Goal: Task Accomplishment & Management: Complete application form

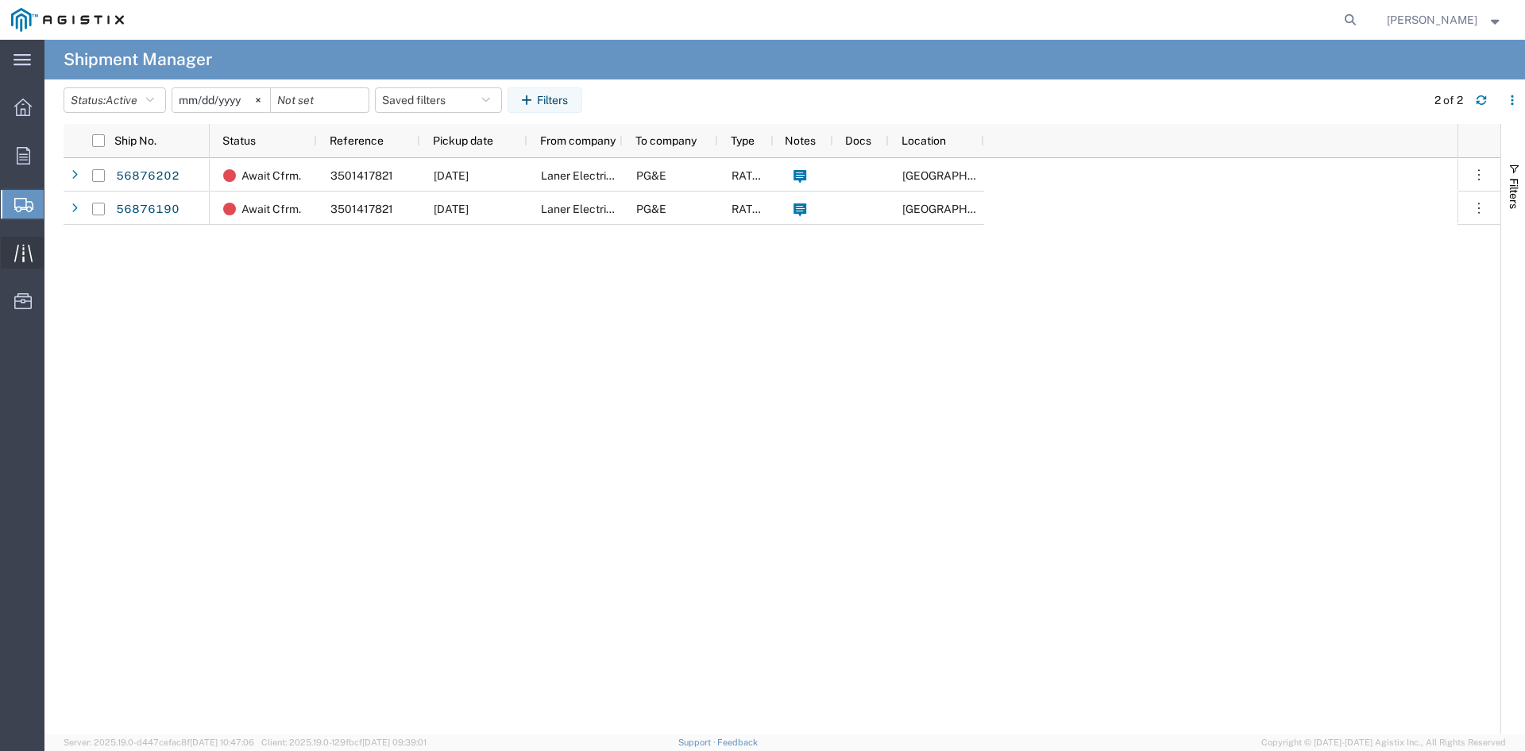
drag, startPoint x: 25, startPoint y: 204, endPoint x: 32, endPoint y: 248, distance: 44.3
click at [25, 205] on icon at bounding box center [23, 205] width 19 height 14
click at [0, 0] on span "Shipment Manager" at bounding box center [0, 0] width 0 height 0
click at [144, 106] on button "Status: Active" at bounding box center [115, 99] width 102 height 25
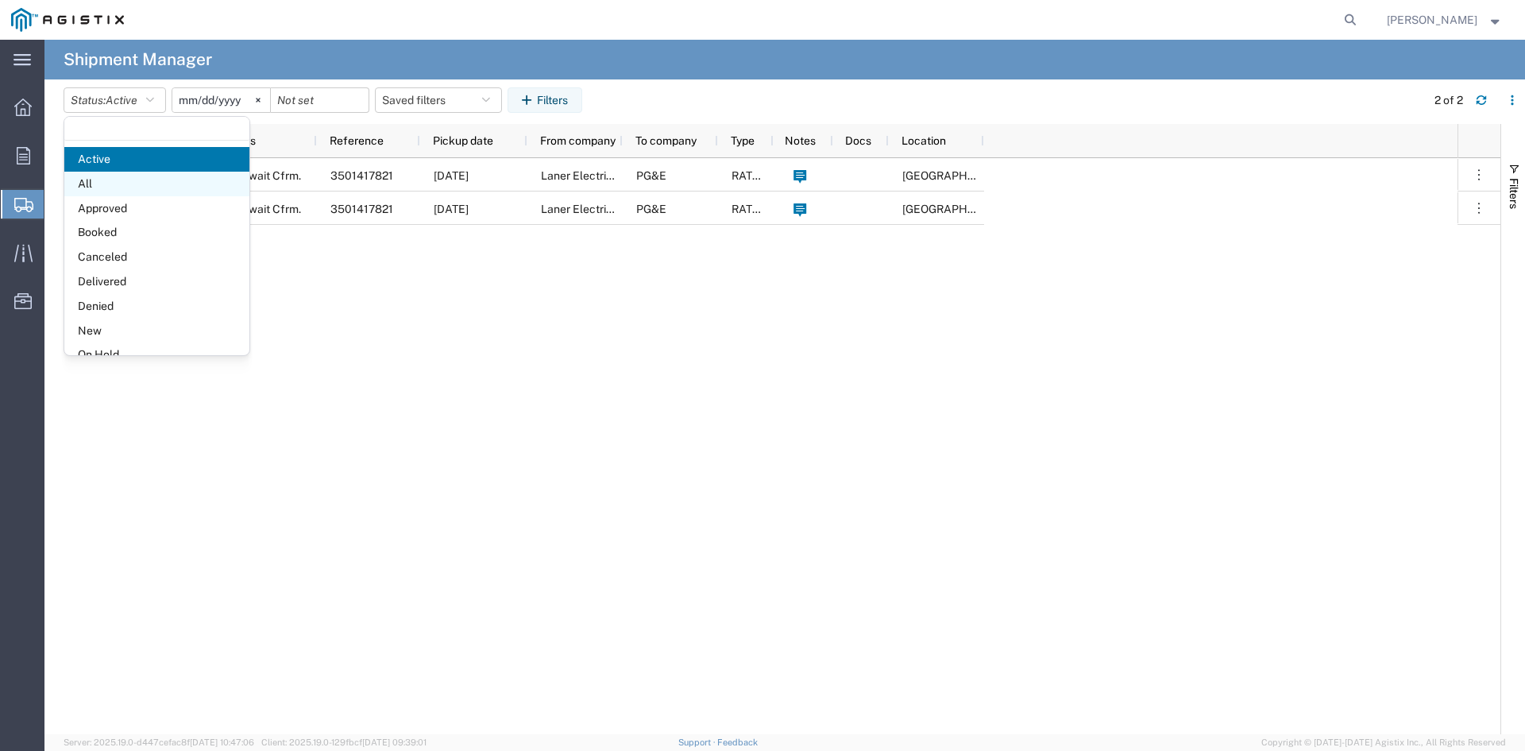
click at [158, 185] on span "All" at bounding box center [156, 184] width 185 height 25
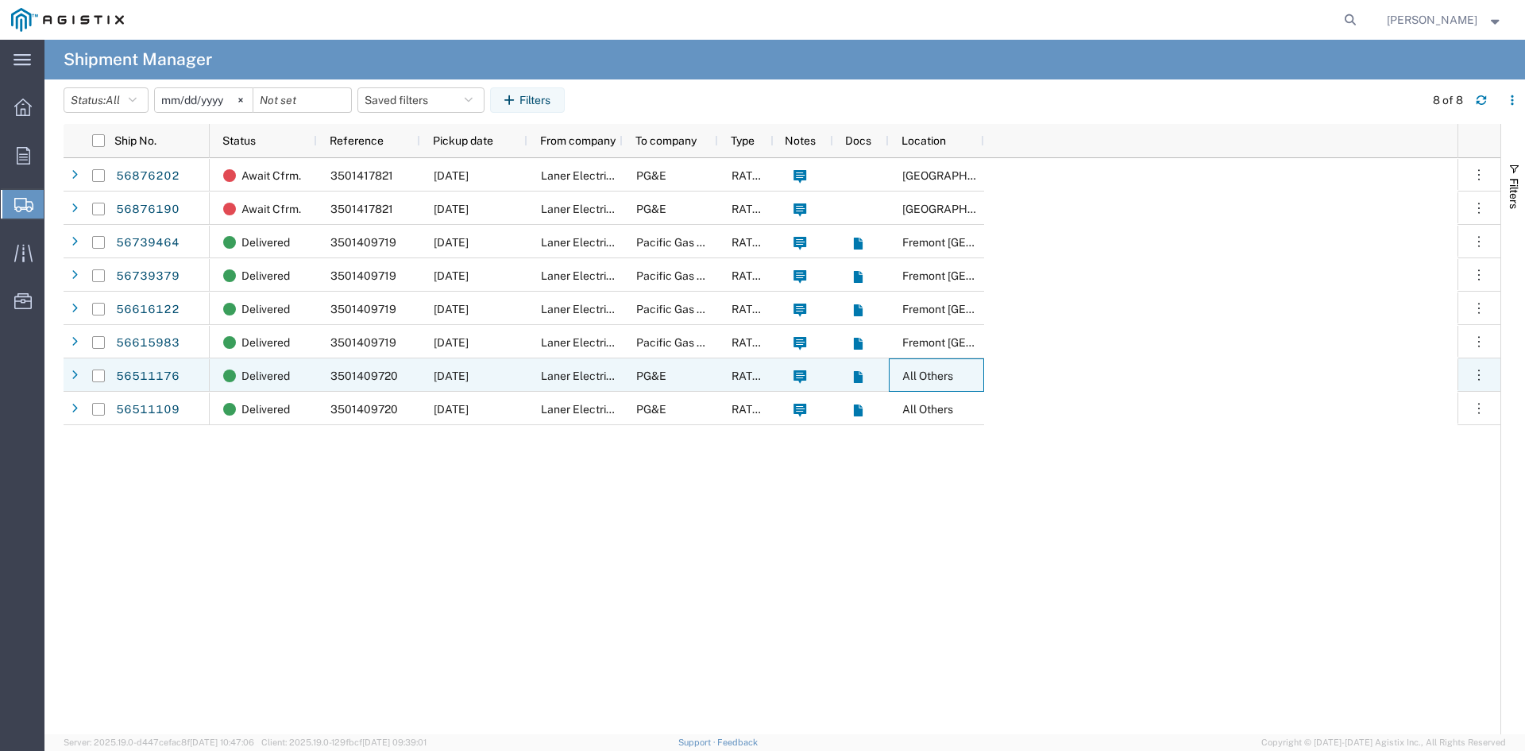
click at [931, 377] on span "All Others" at bounding box center [927, 375] width 51 height 13
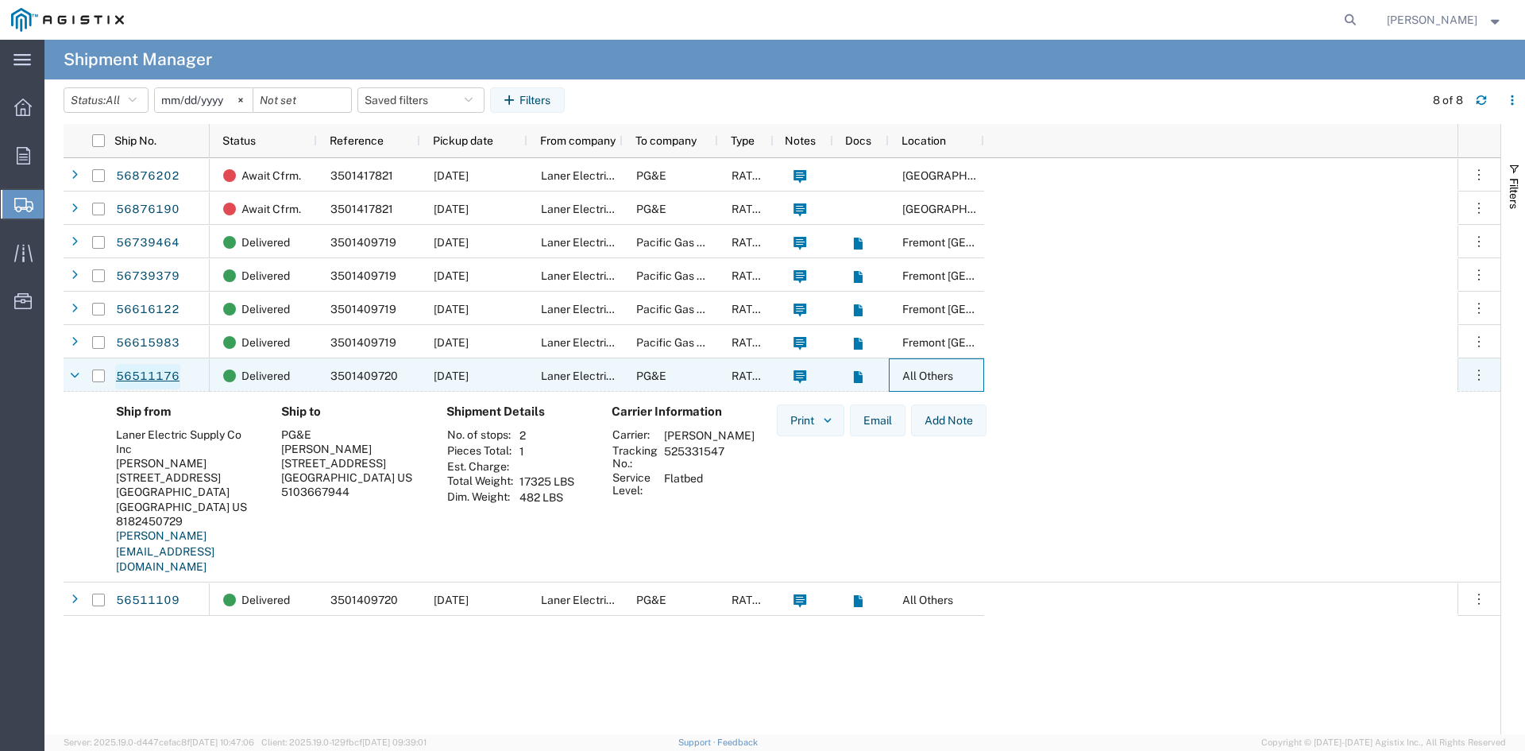
click at [163, 377] on link "56511176" at bounding box center [147, 376] width 65 height 25
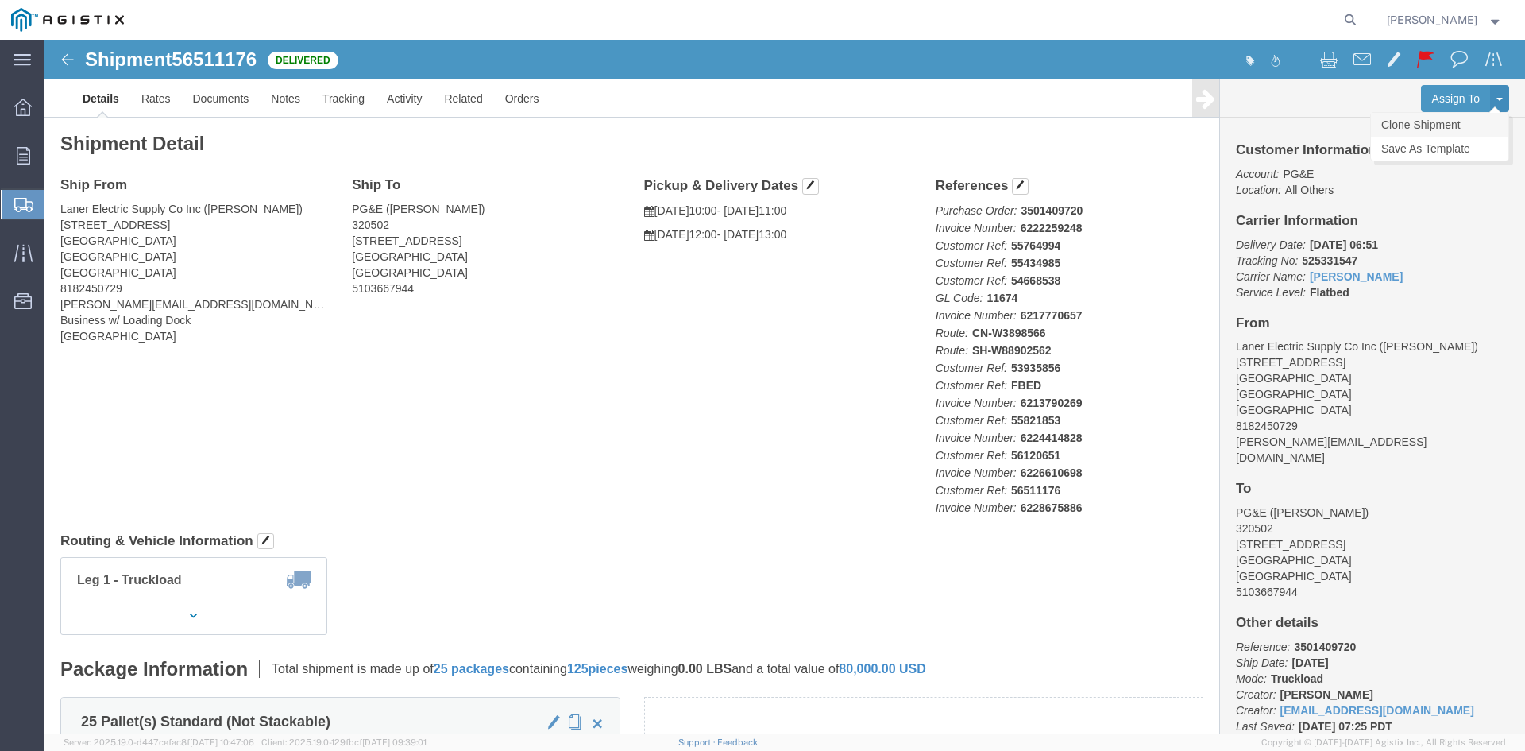
click link "Clone Shipment"
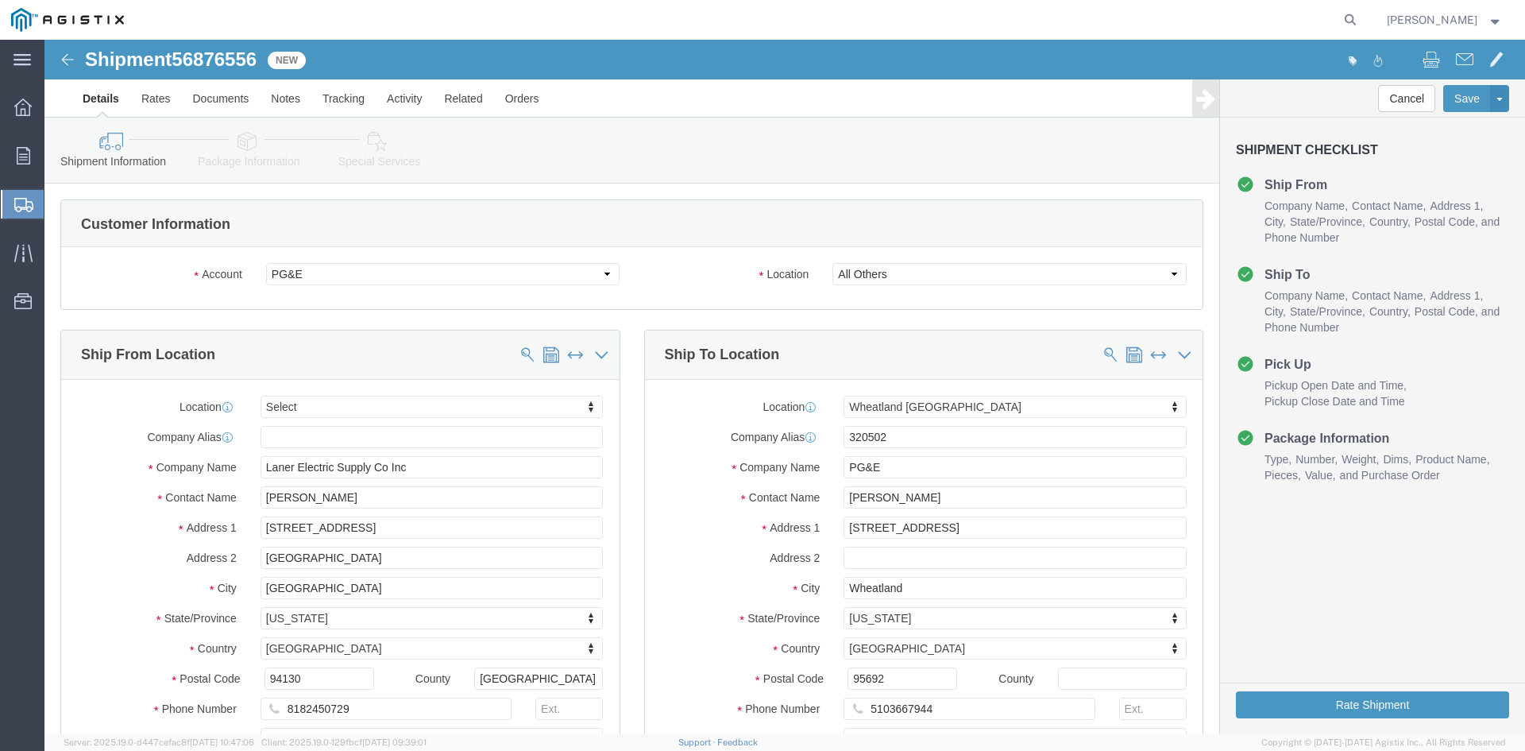
select select
select select "19996"
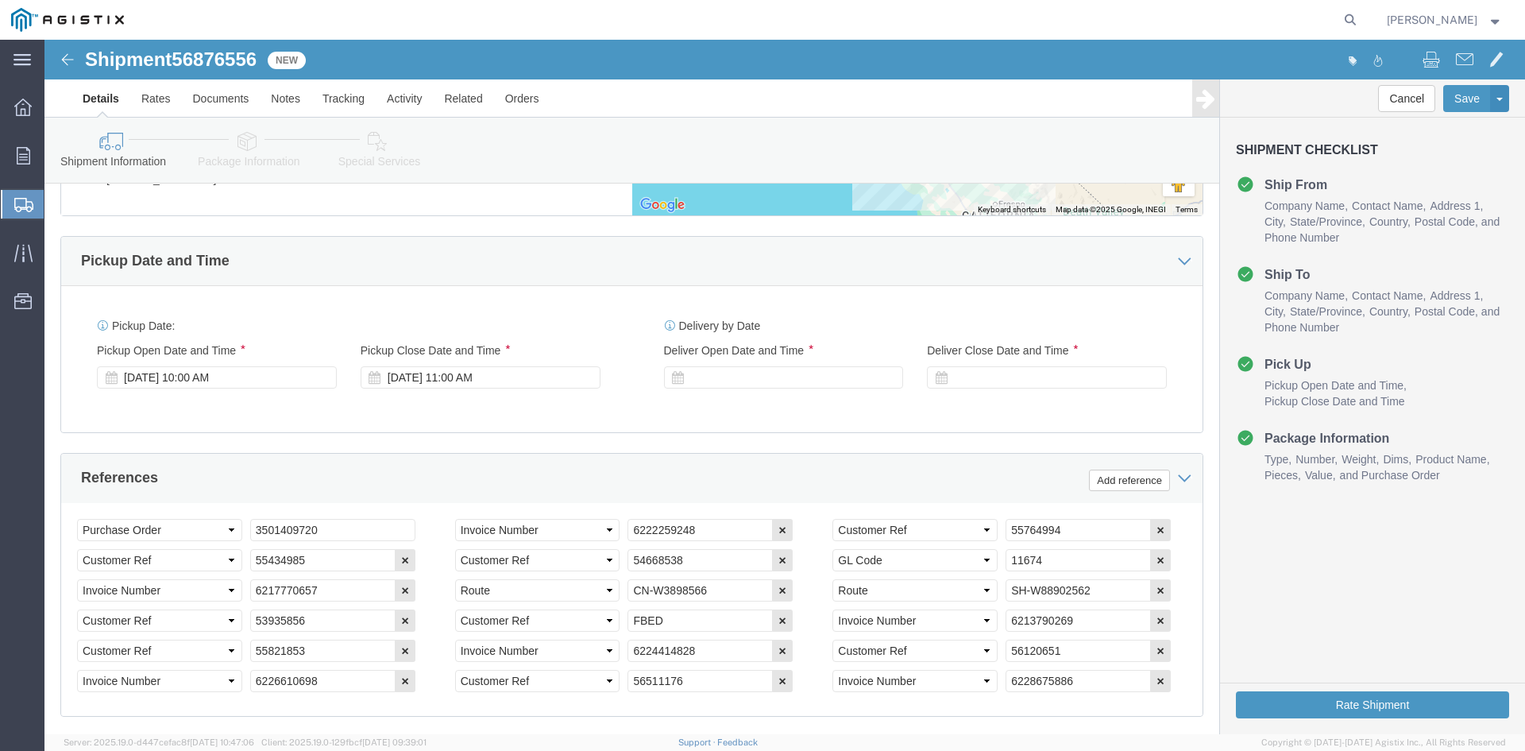
scroll to position [874, 0]
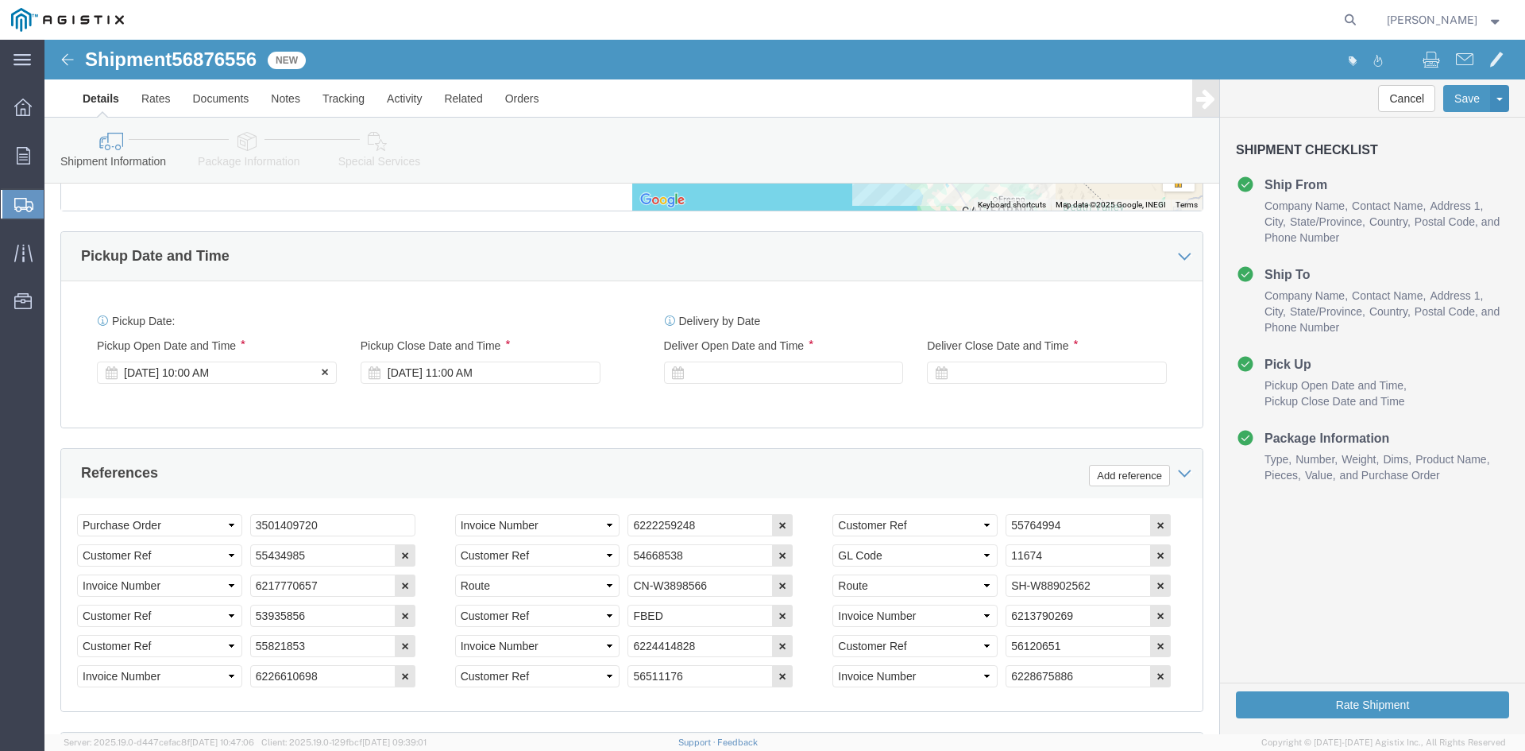
click div "Sep 19 2025 10:00 AM"
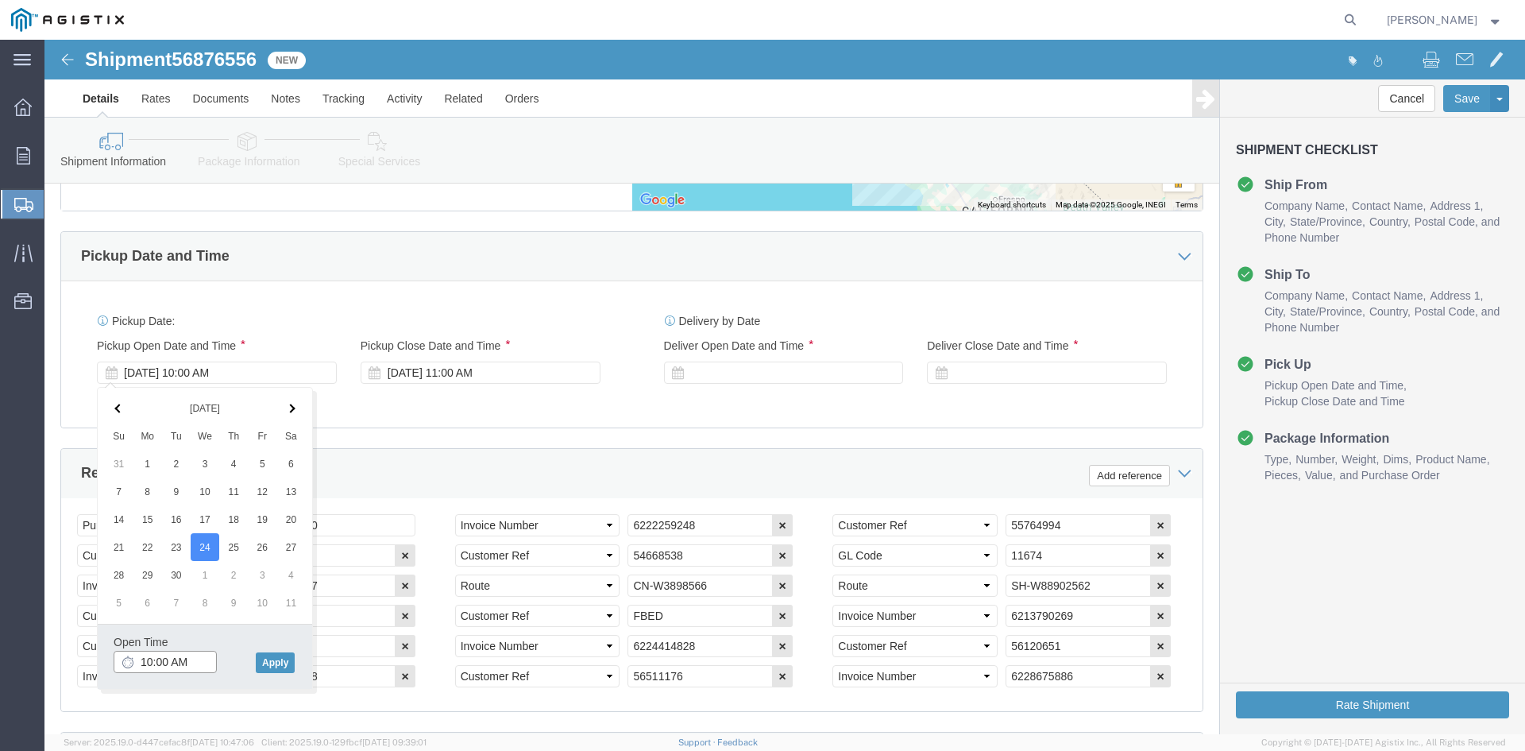
click input "10:00 AM"
type input "8:00 AM"
click div "Open Time 8:00 AM Sep 24 2025 10:00 AM - Sep 24 2025 10:00 AM Cancel Apply"
click button "Apply"
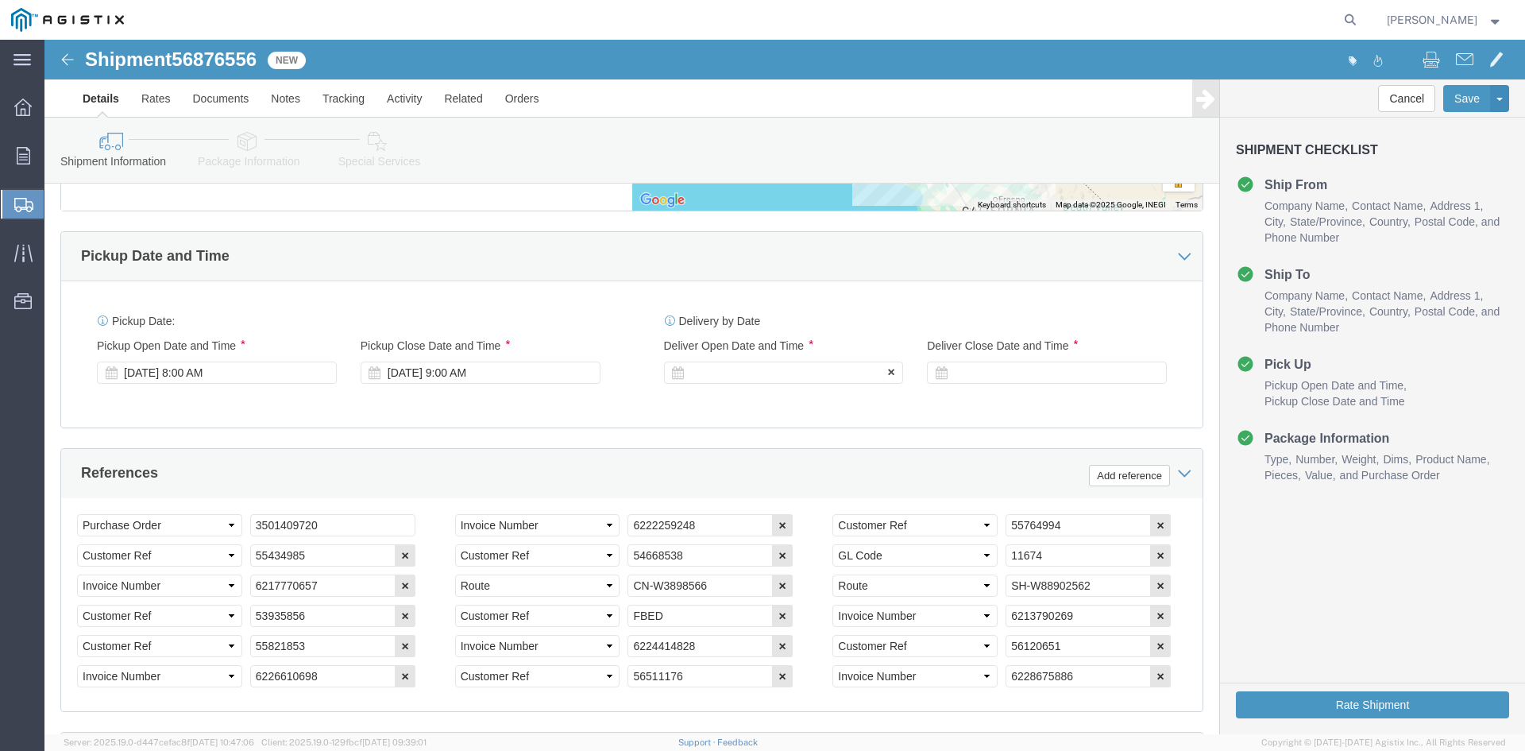
click div
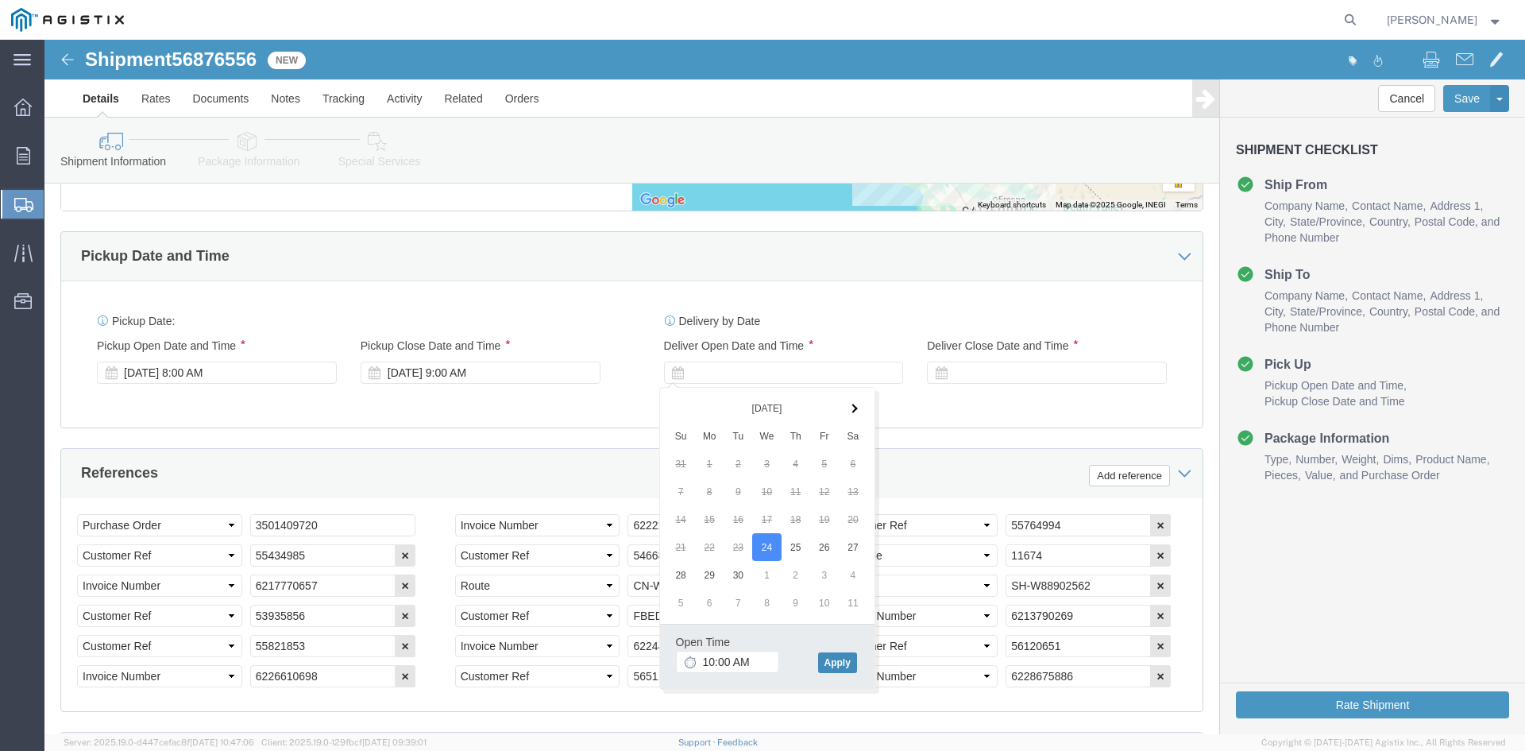
click button "Apply"
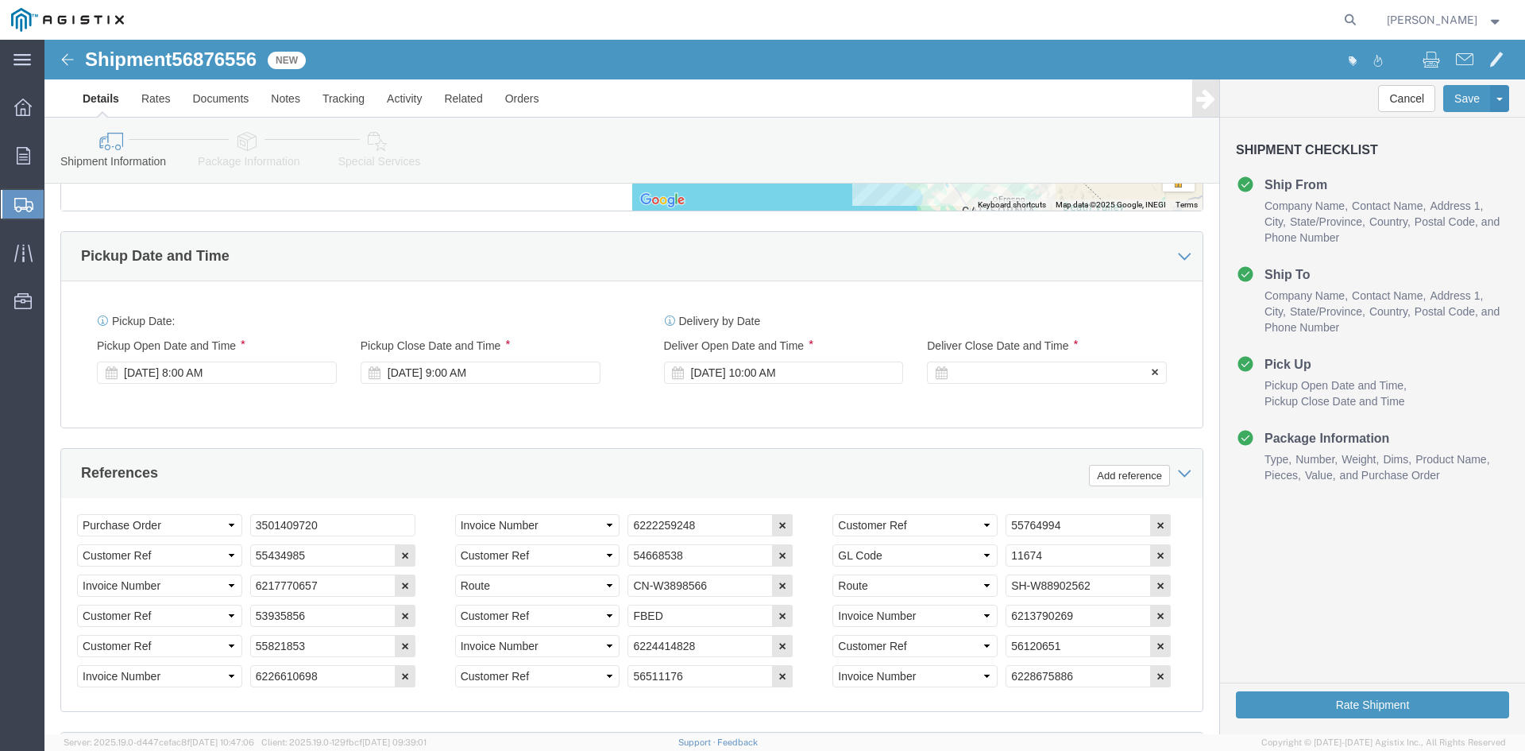
click div
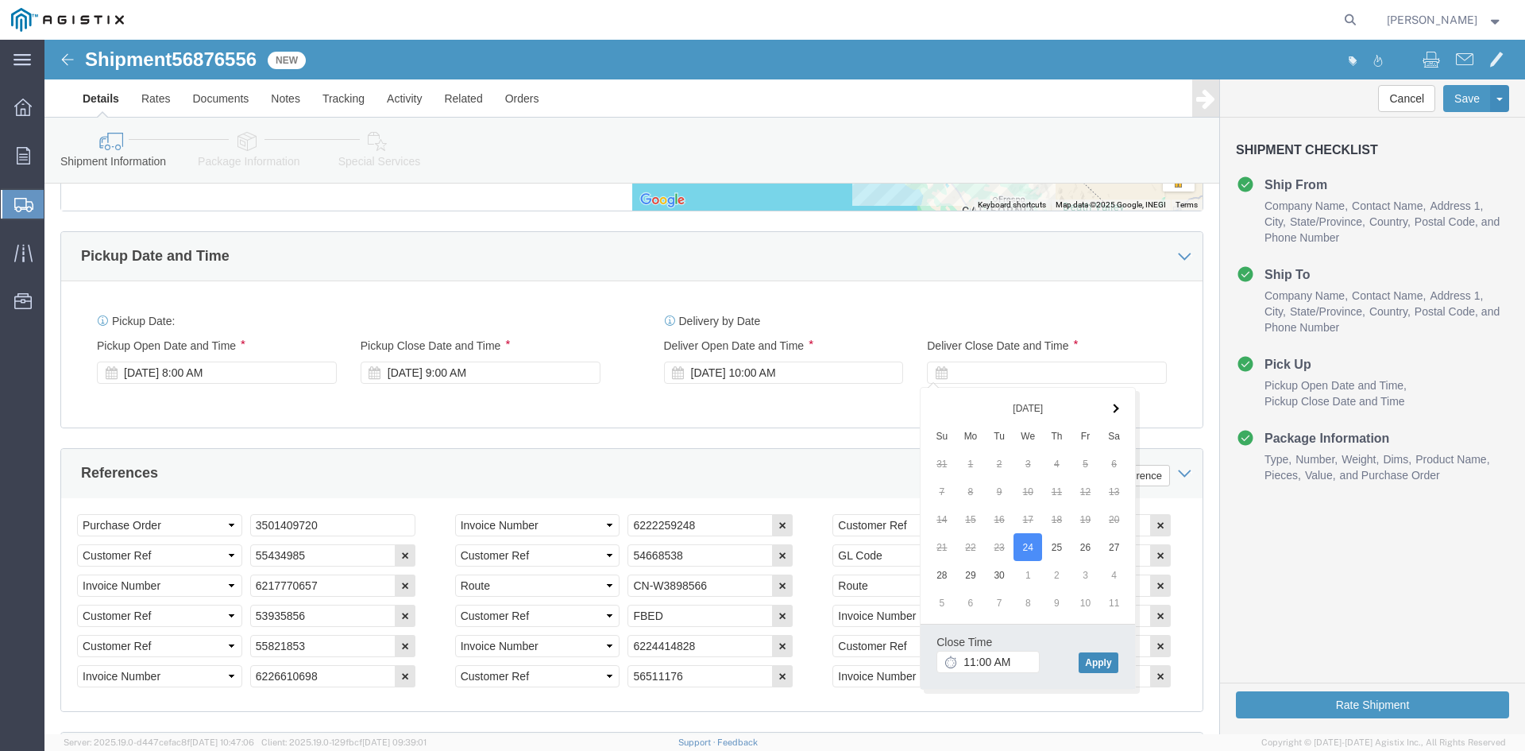
click button "Apply"
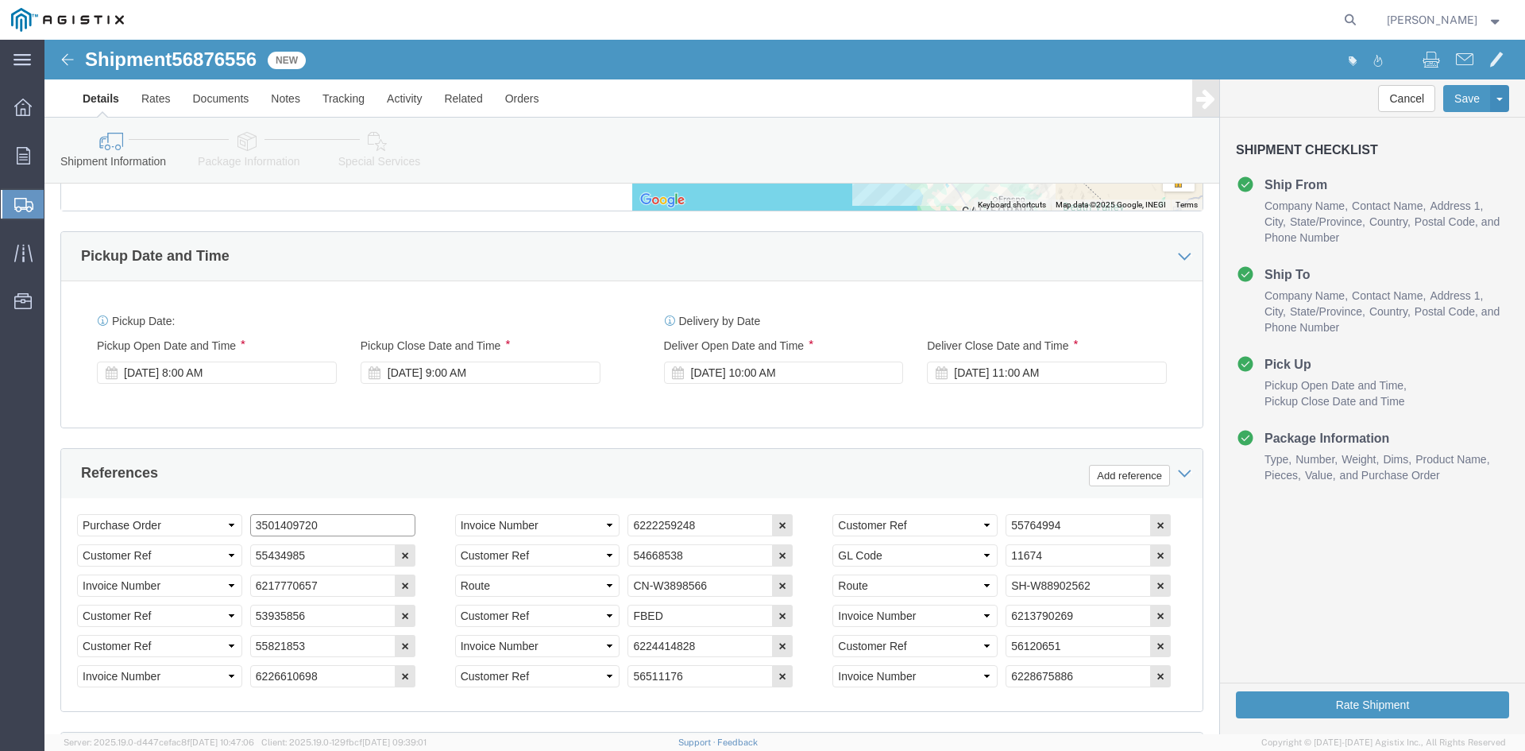
click input "3501409720"
type input "f"
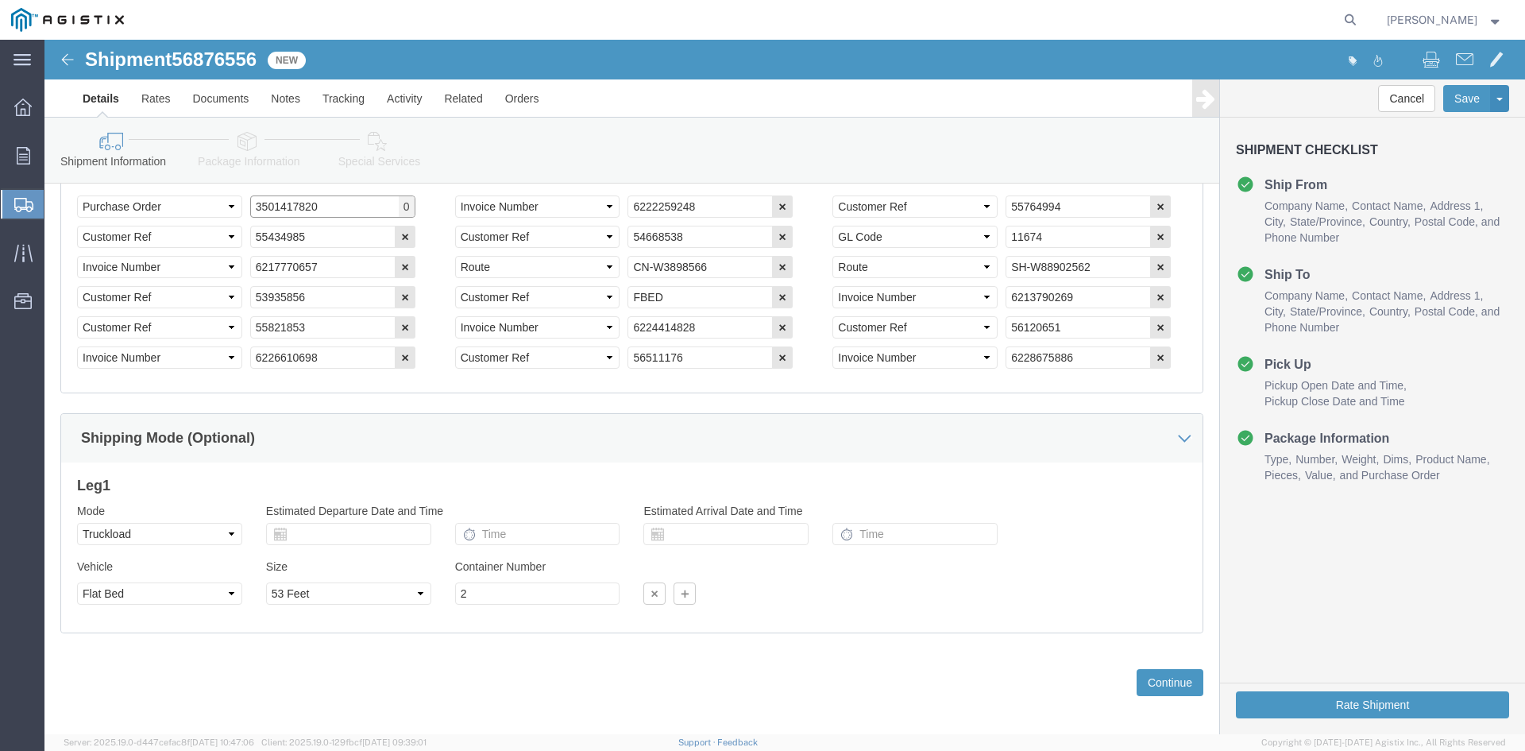
scroll to position [1203, 0]
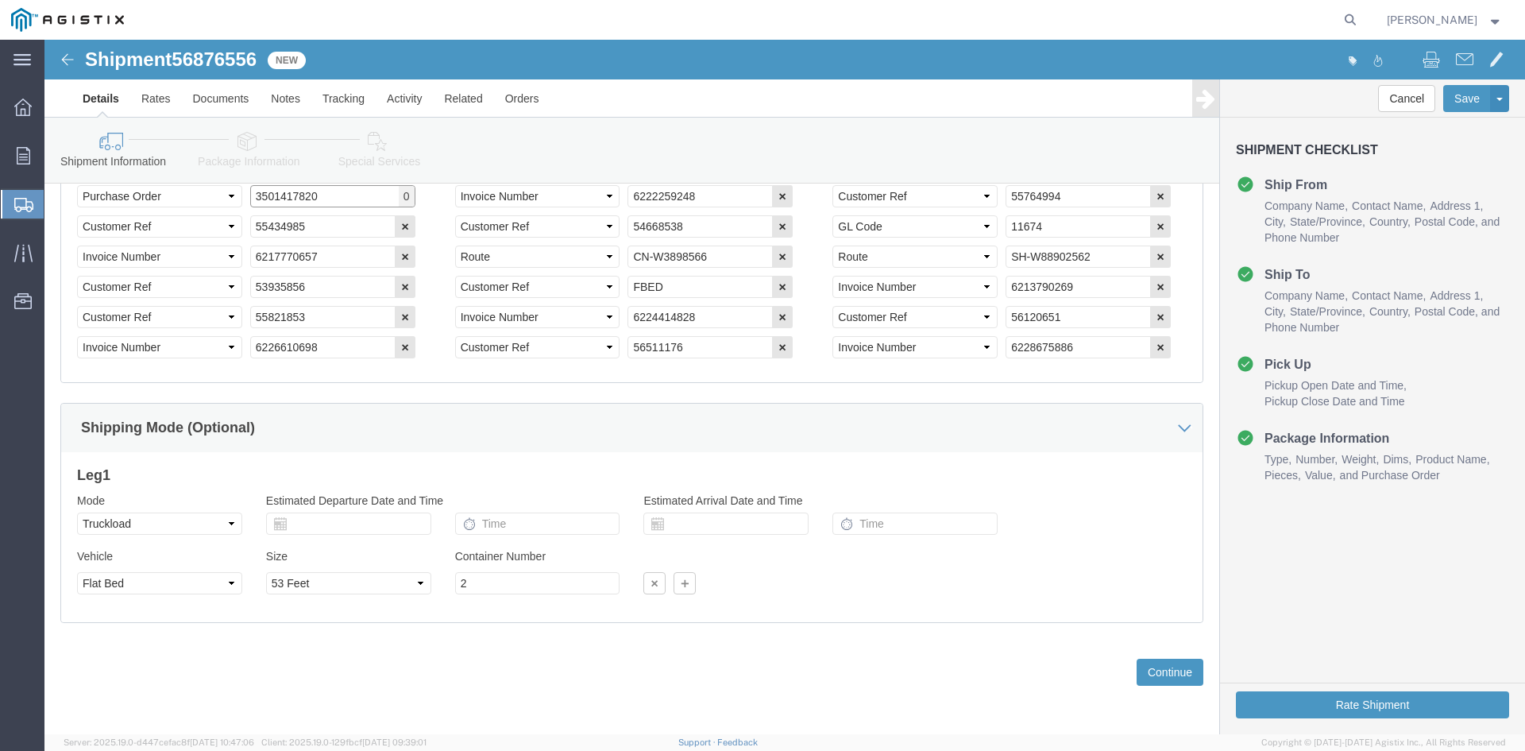
type input "3501417820"
click input "2"
type input "1"
type input "2"
click button "Continue"
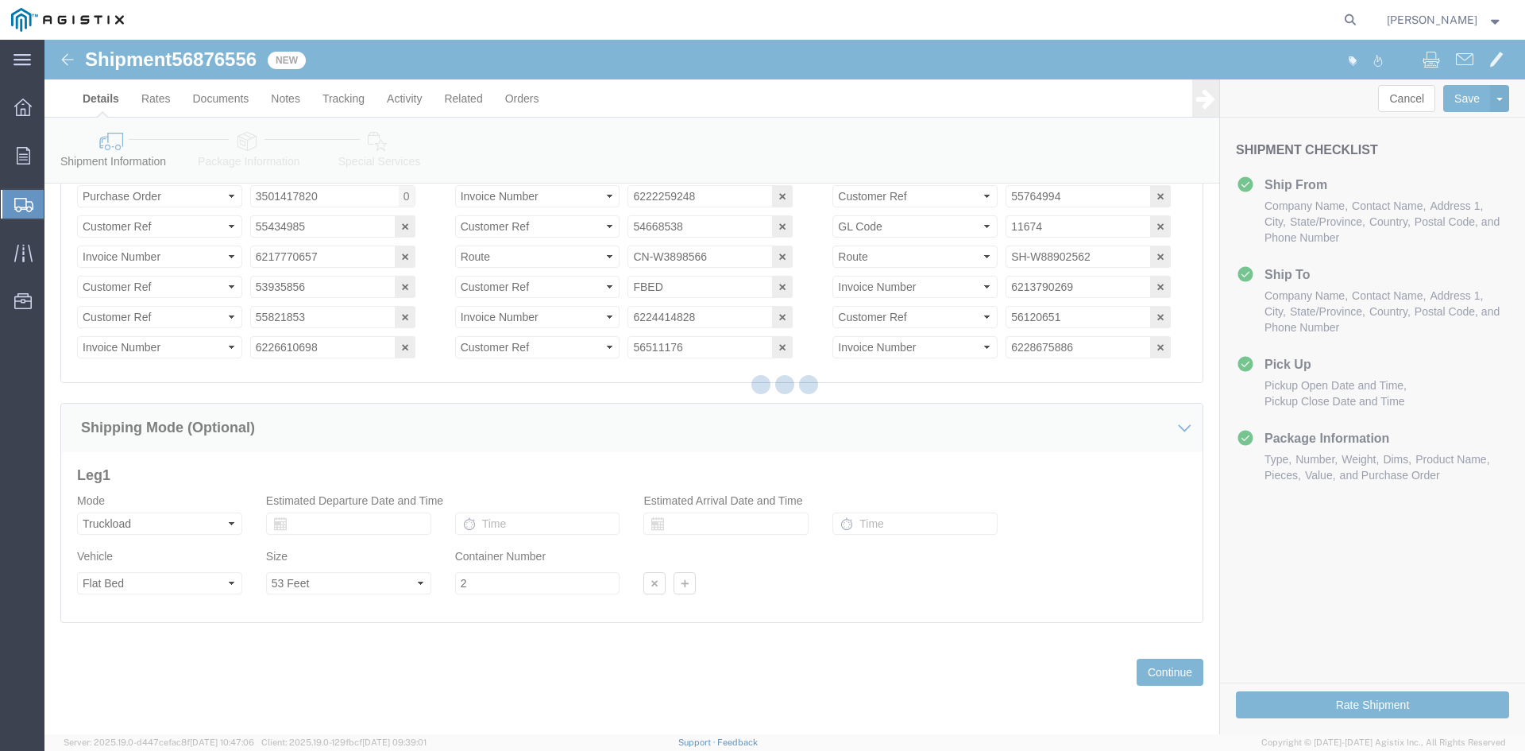
click at [1156, 465] on div at bounding box center [784, 387] width 1481 height 694
click at [632, 473] on div at bounding box center [784, 387] width 1481 height 694
click at [693, 433] on div at bounding box center [784, 387] width 1481 height 694
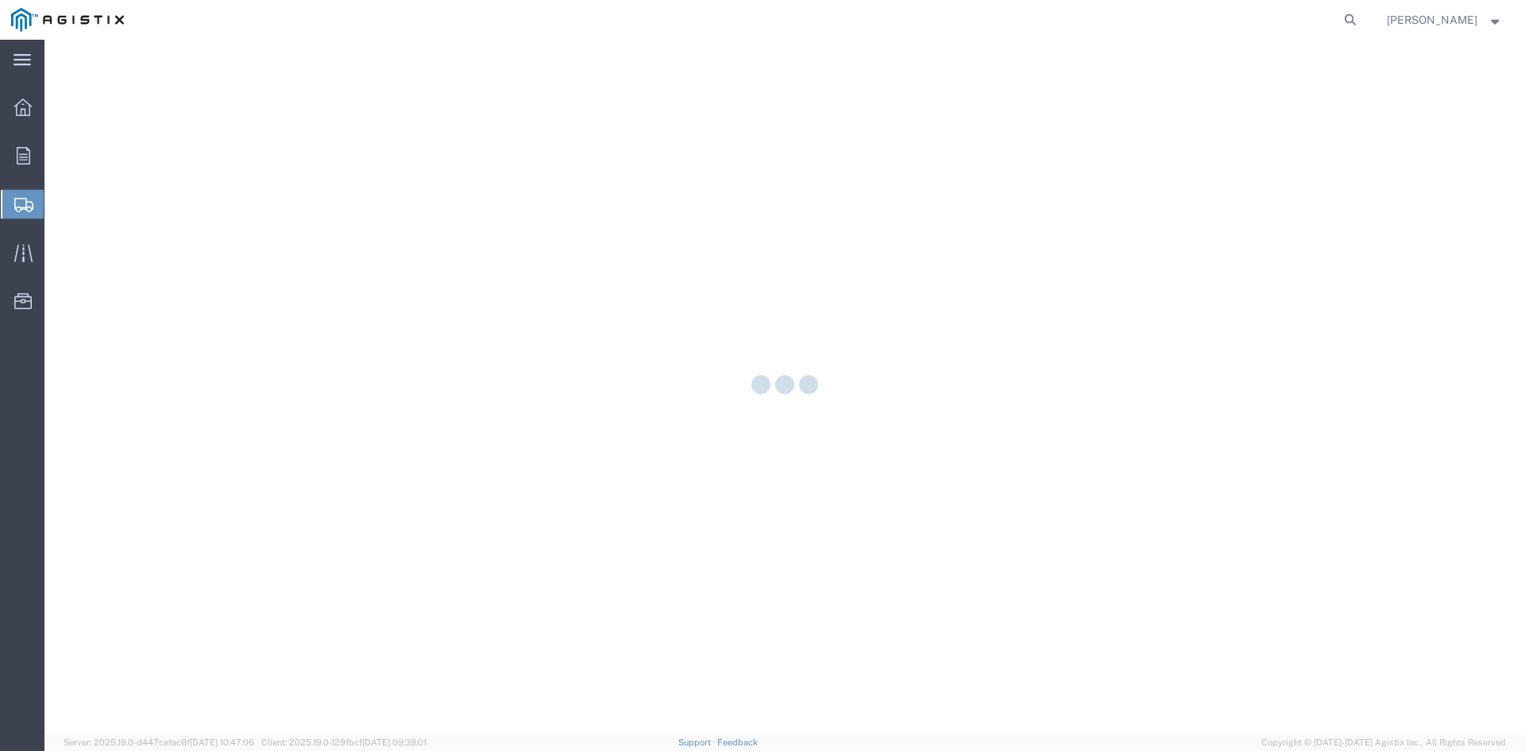
click at [341, 152] on div at bounding box center [784, 387] width 1481 height 694
click at [871, 285] on div at bounding box center [784, 387] width 1481 height 694
click at [548, 262] on div at bounding box center [784, 387] width 1481 height 694
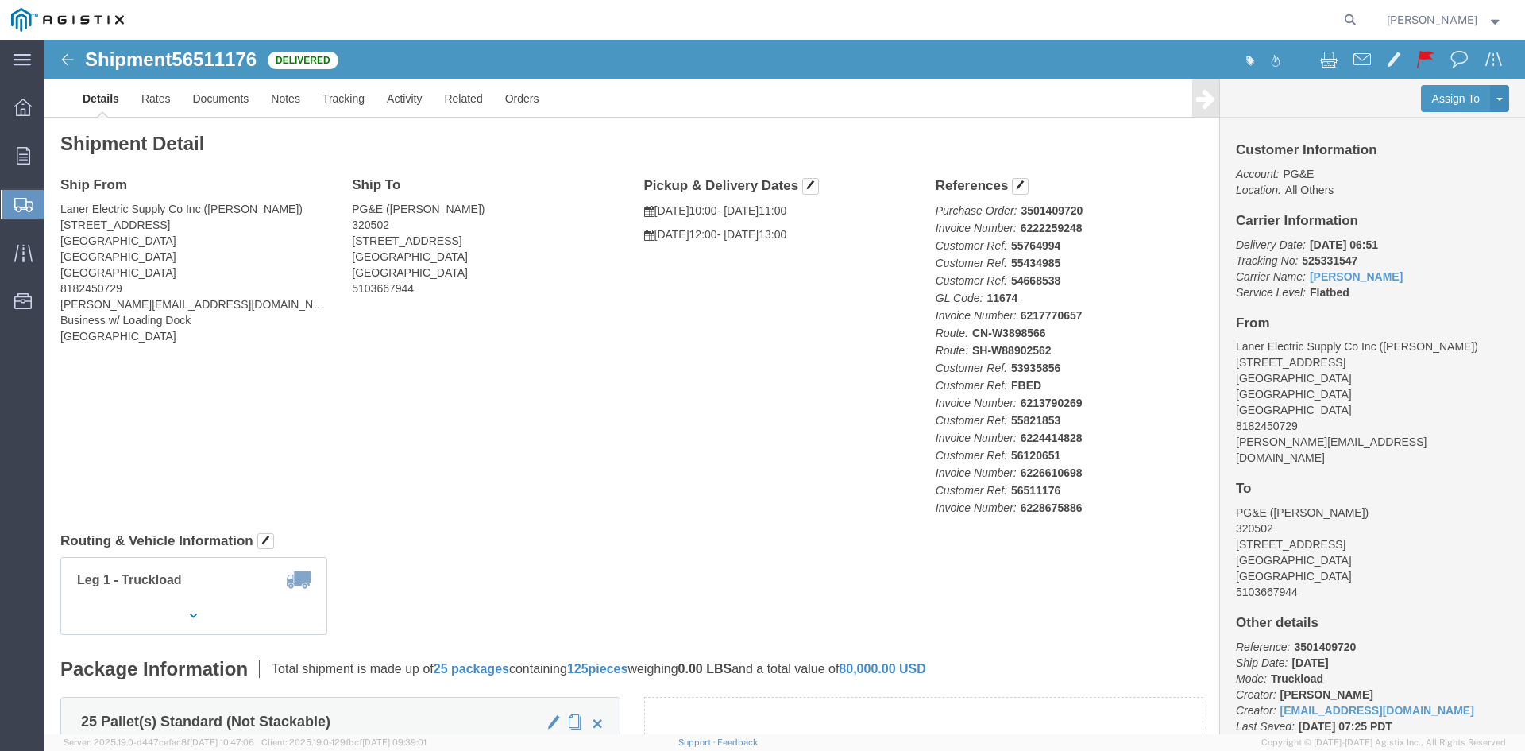
click at [0, 0] on span "Shipment Manager" at bounding box center [0, 0] width 0 height 0
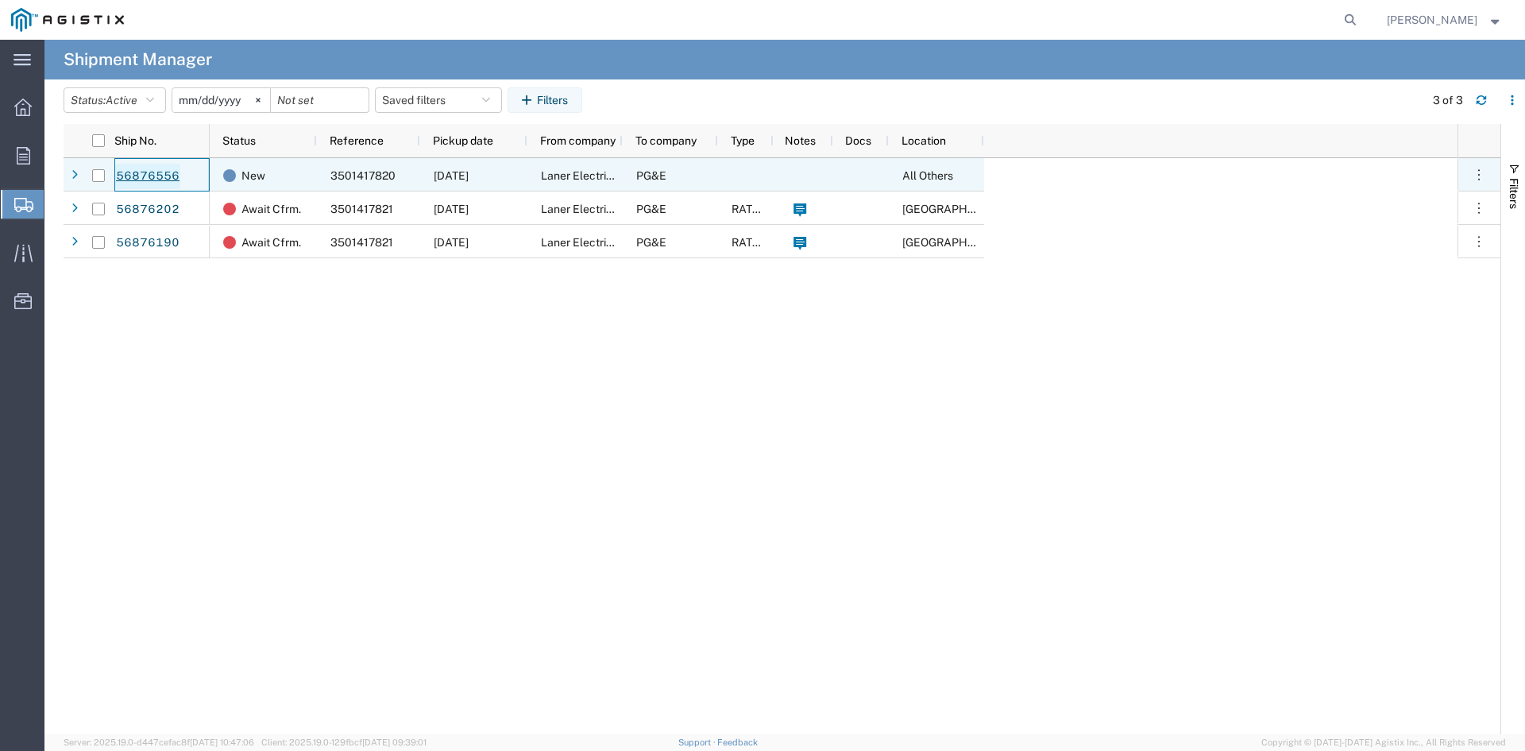
click at [150, 178] on link "56876556" at bounding box center [147, 176] width 65 height 25
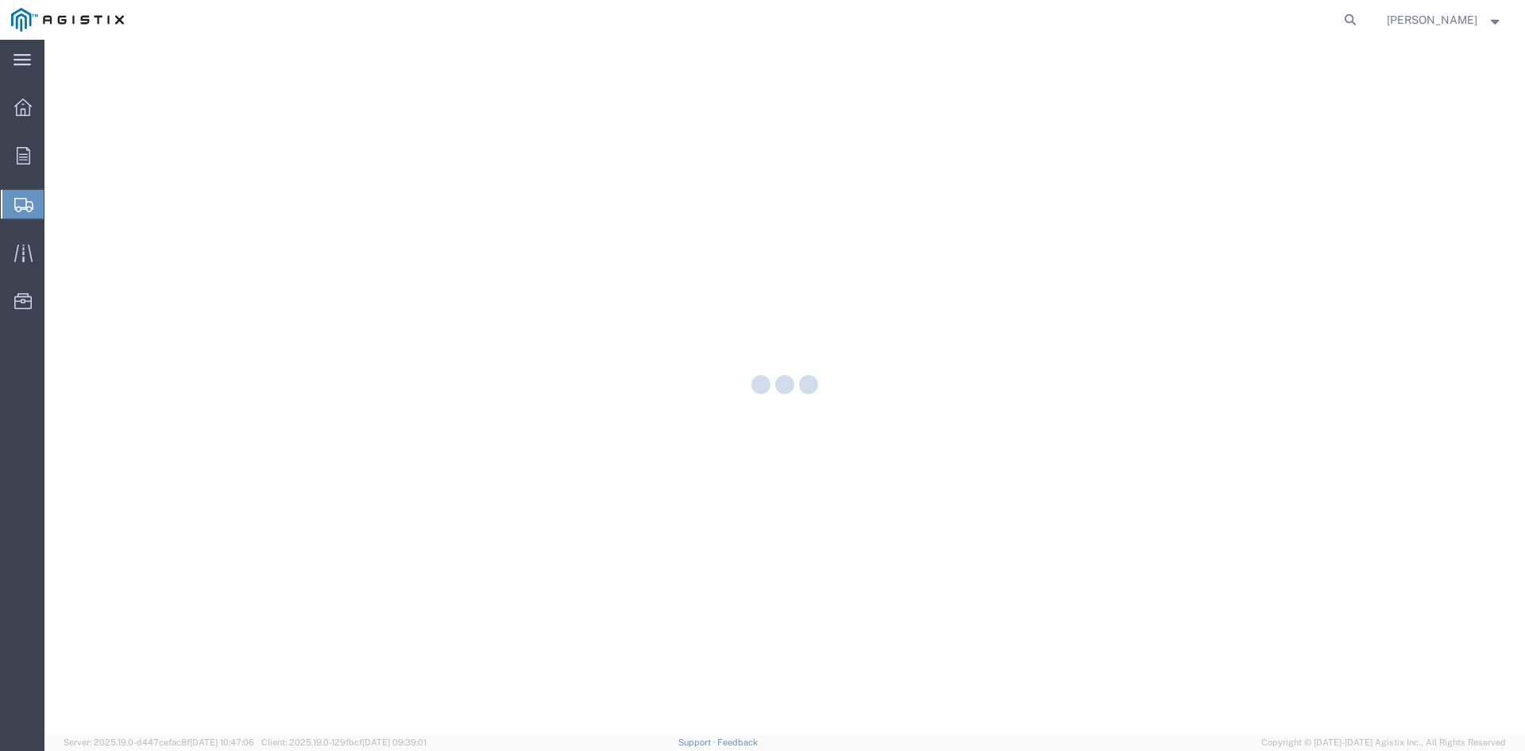
click at [693, 353] on div at bounding box center [784, 387] width 1481 height 694
click at [713, 266] on div at bounding box center [784, 387] width 1481 height 694
click at [1203, 191] on div at bounding box center [784, 387] width 1481 height 694
click at [846, 307] on div at bounding box center [784, 387] width 1481 height 694
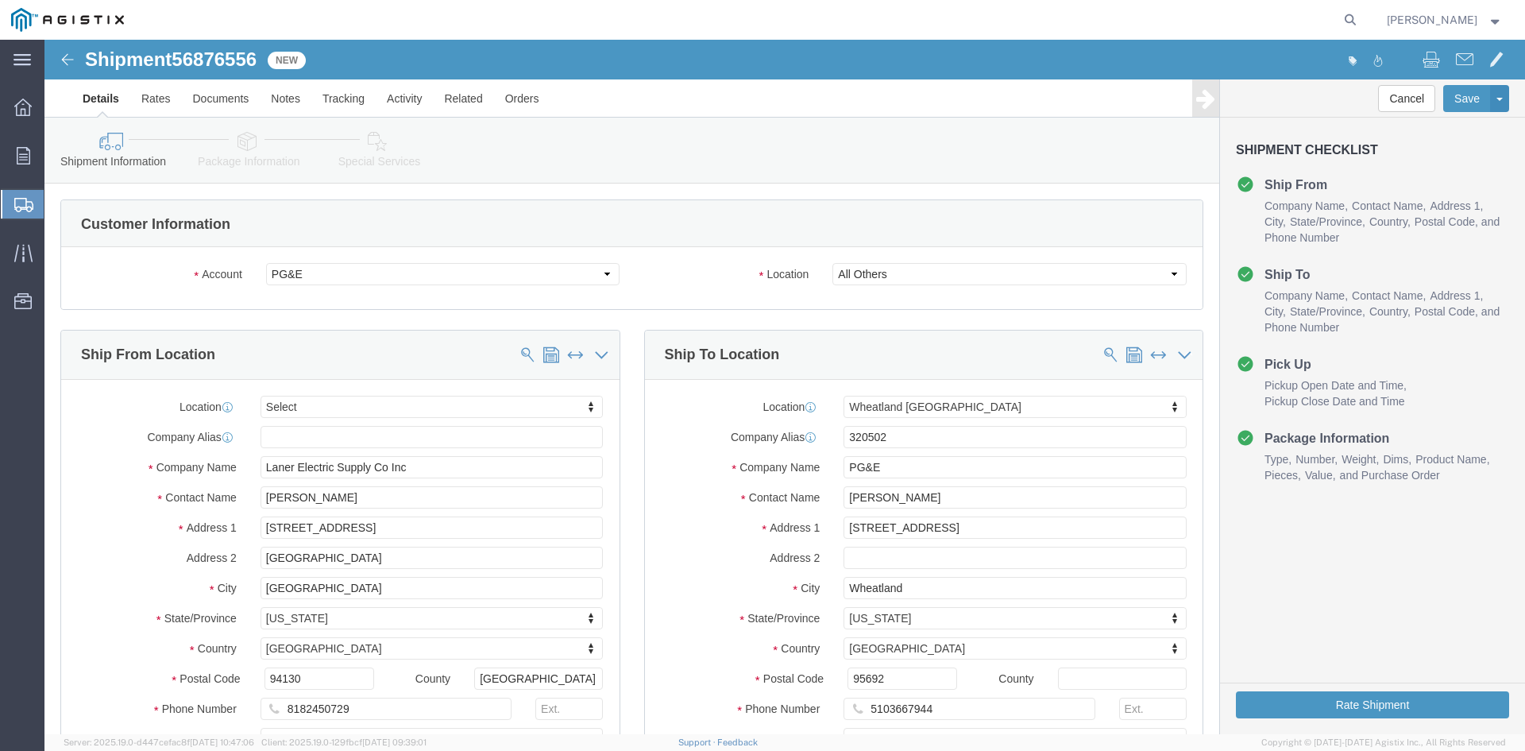
select select
select select "19996"
